Goal: Task Accomplishment & Management: Manage account settings

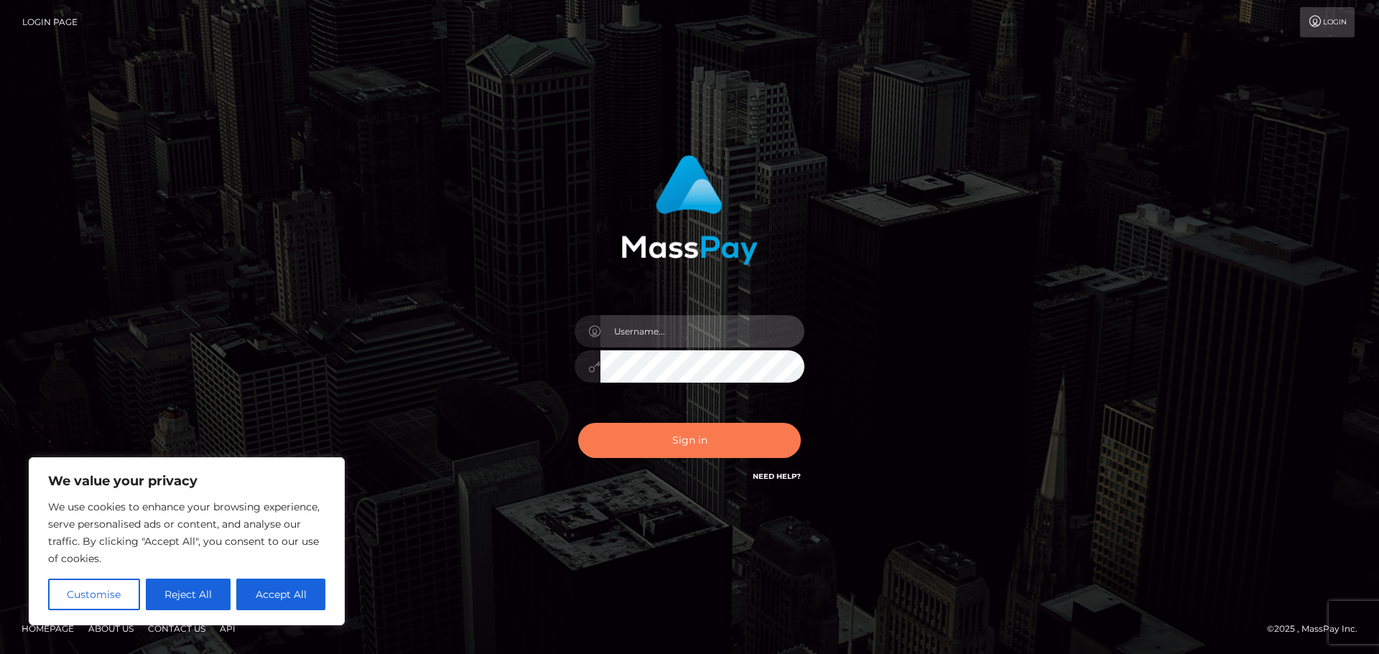
type input "abarrett2"
click at [667, 424] on button "Sign in" at bounding box center [689, 440] width 223 height 35
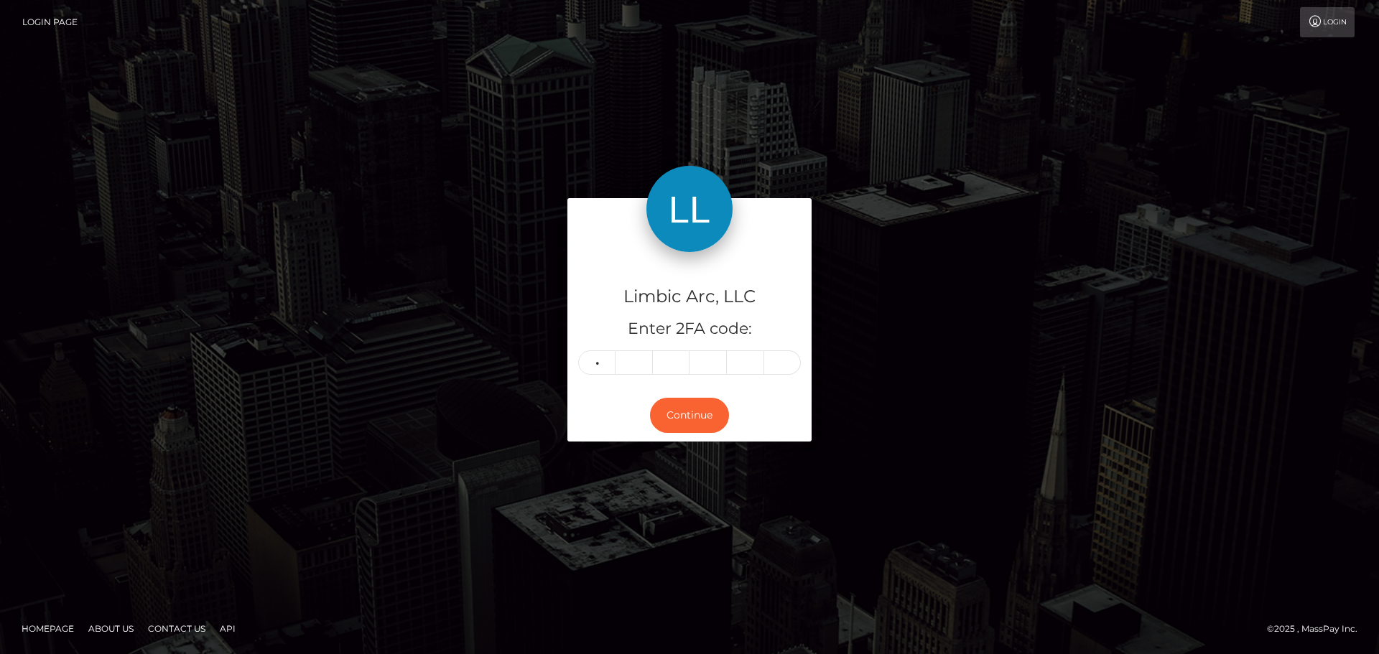
type input "5"
type input "8"
type input "0"
type input "4"
type input "9"
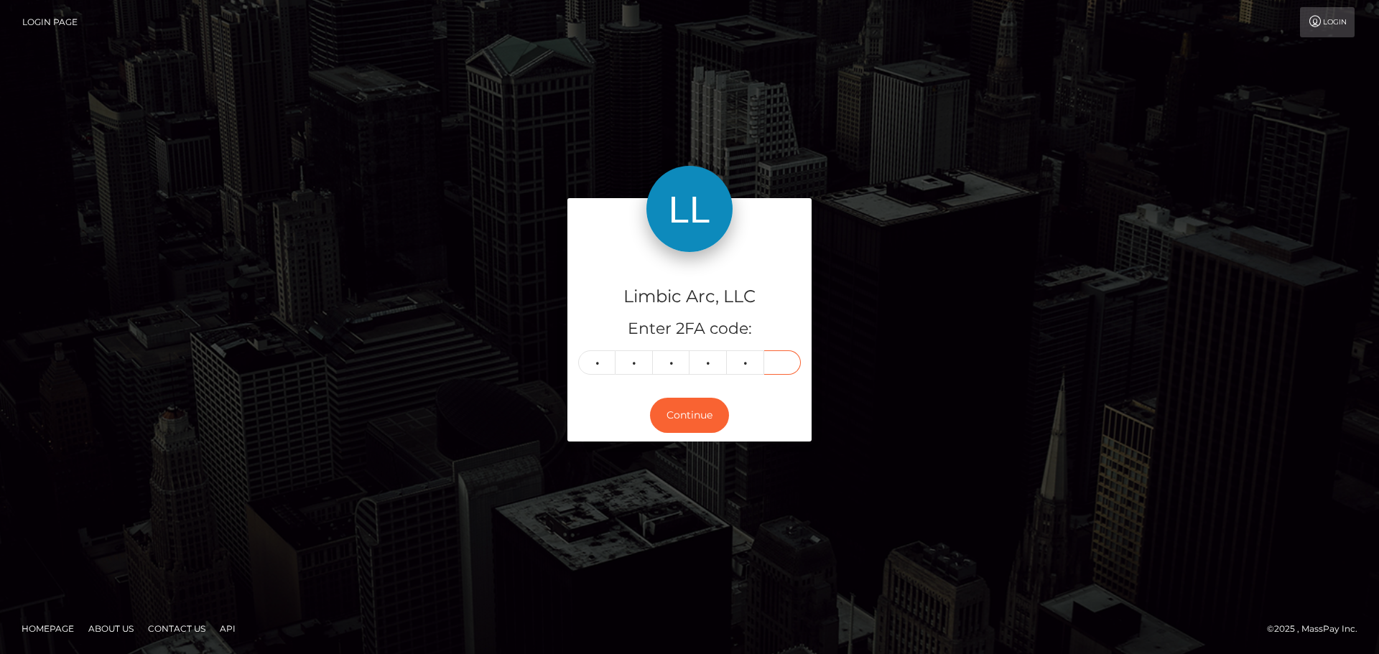
type input "2"
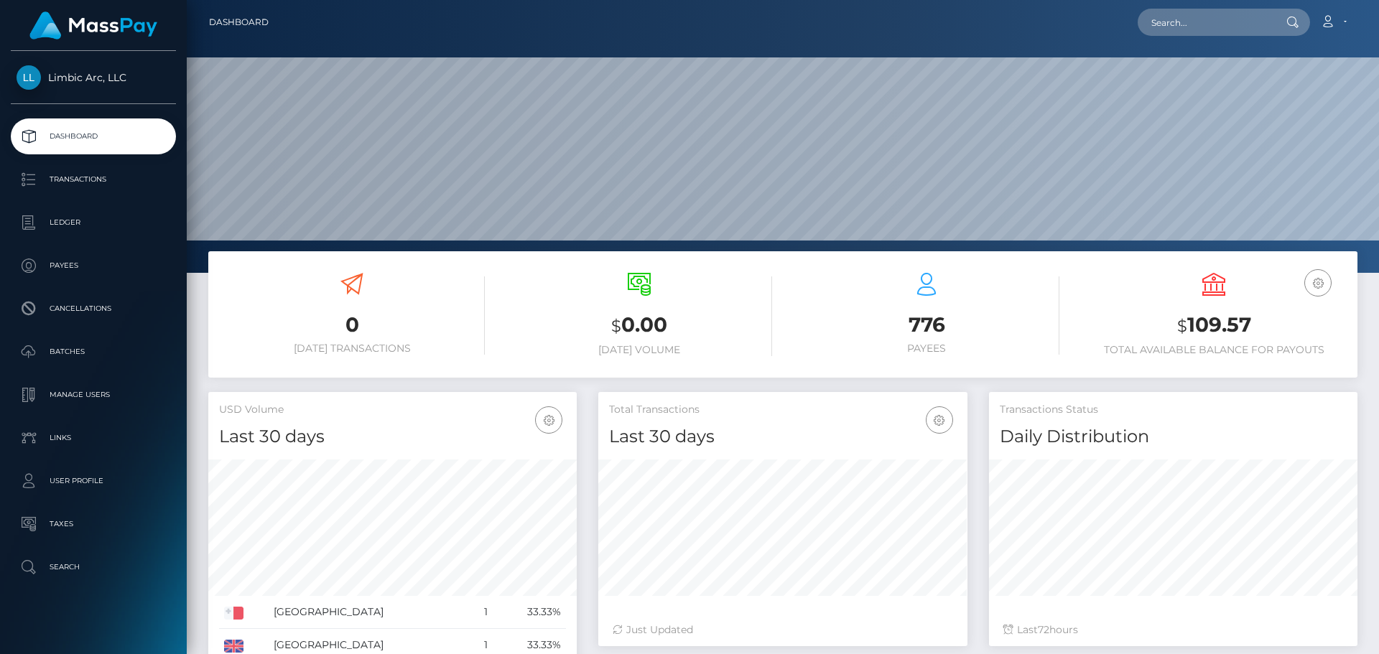
scroll to position [255, 369]
